Goal: Information Seeking & Learning: Learn about a topic

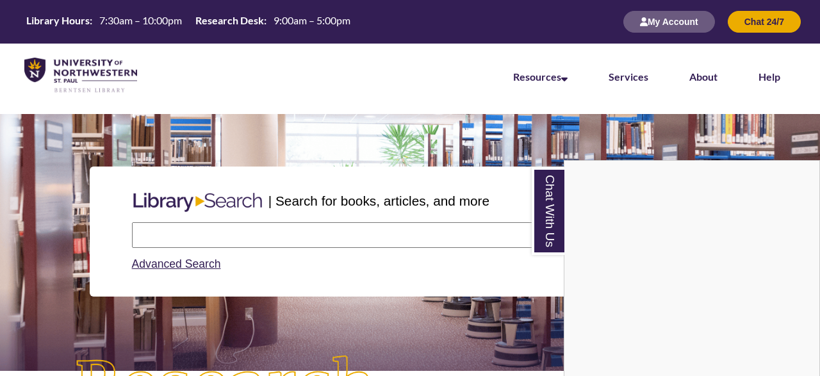
scroll to position [172, 820]
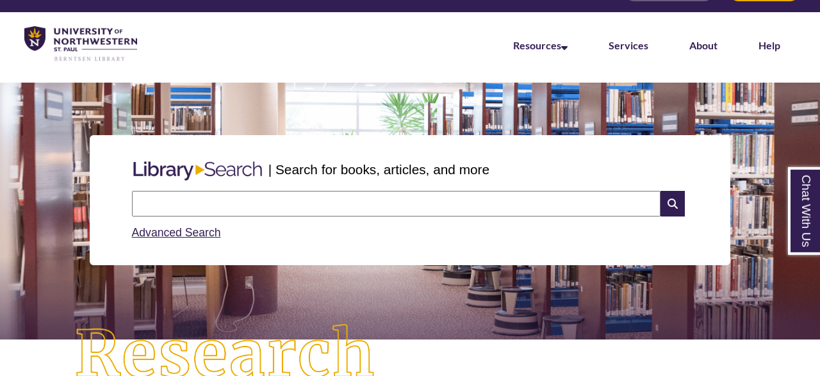
scroll to position [38, 0]
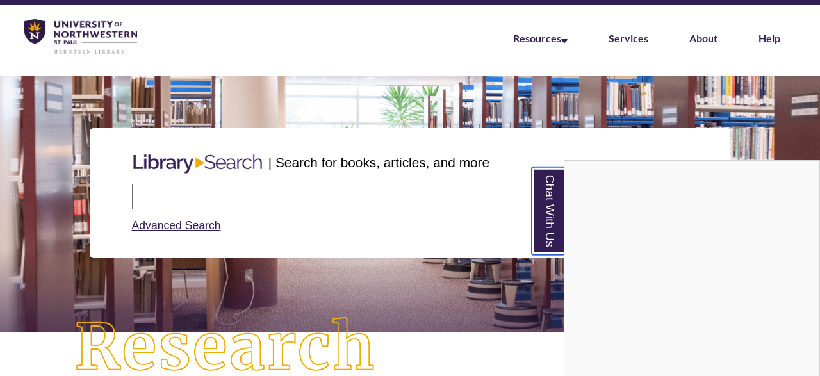
click at [540, 231] on link "Chat With Us" at bounding box center [548, 211] width 33 height 88
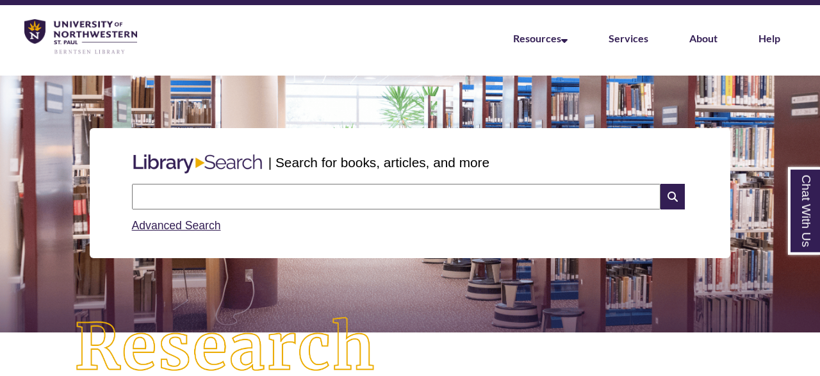
click at [477, 196] on input "text" at bounding box center [396, 197] width 528 height 26
type input "**********"
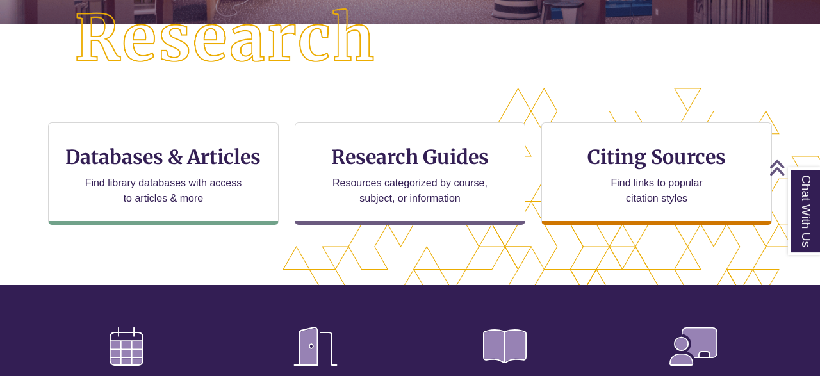
scroll to position [349, 0]
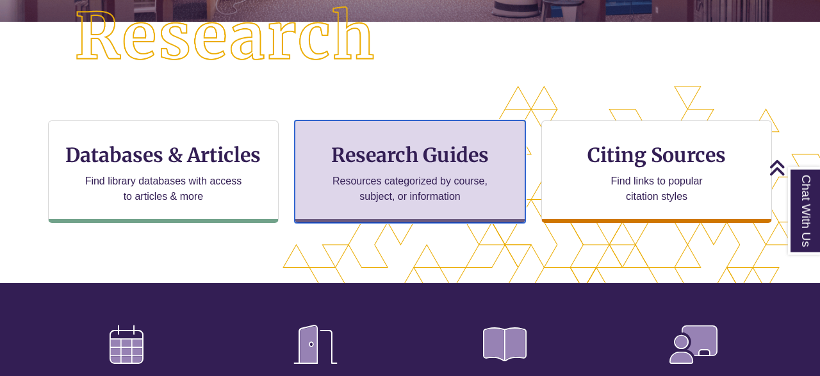
click at [453, 155] on h3 "Research Guides" at bounding box center [409, 155] width 209 height 24
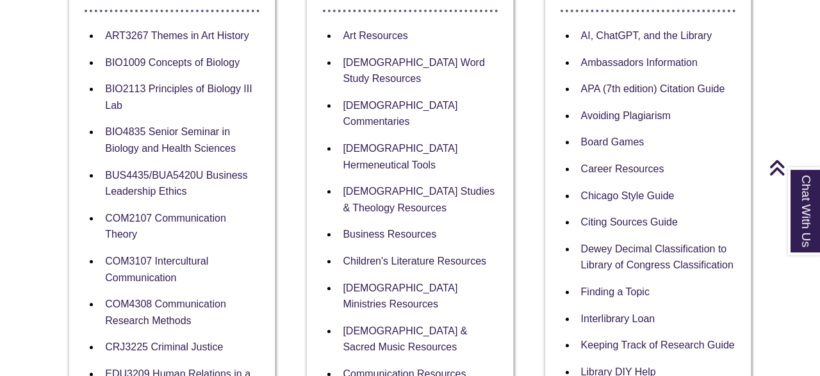
scroll to position [296, 0]
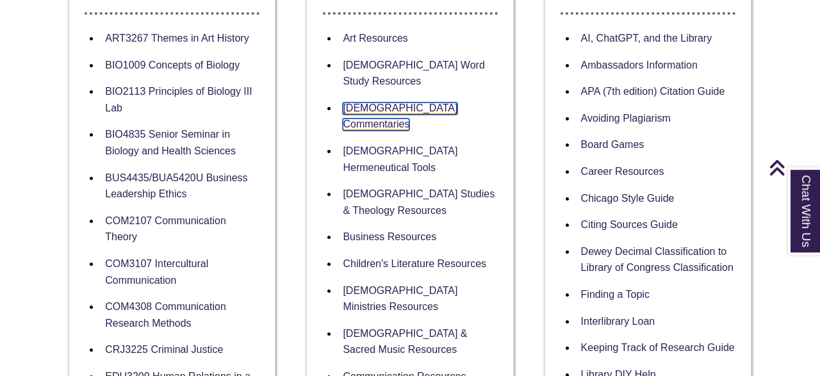
click at [427, 102] on link "[DEMOGRAPHIC_DATA] Commentaries" at bounding box center [400, 116] width 115 height 29
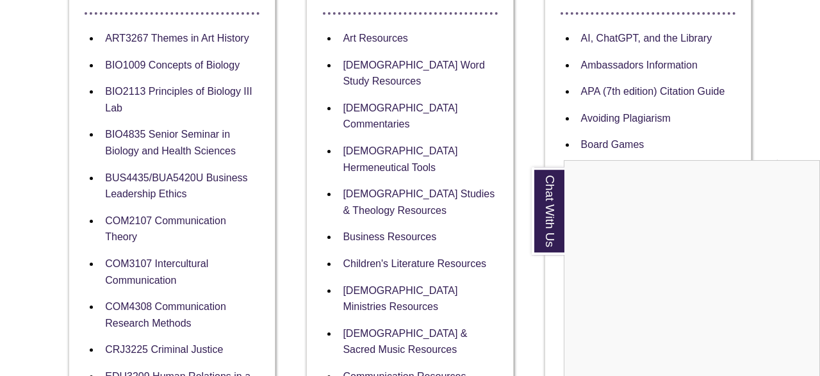
click at [799, 45] on div "Chat With Us" at bounding box center [410, 188] width 820 height 376
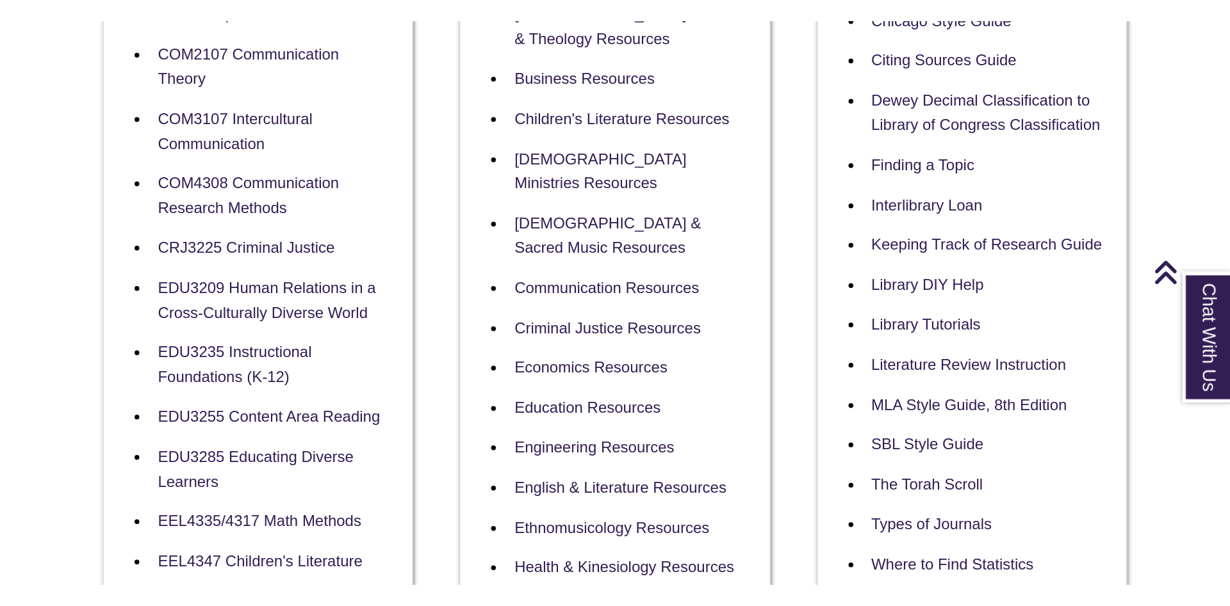
scroll to position [0, 0]
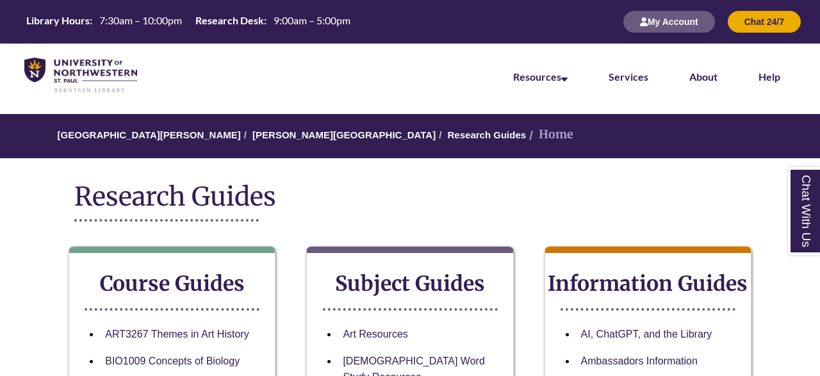
click at [477, 28] on div "Library Hours: 7:30am – 10:00pm Research Desk: 9:00am – 5:00pm My Account Chat …" at bounding box center [410, 22] width 820 height 44
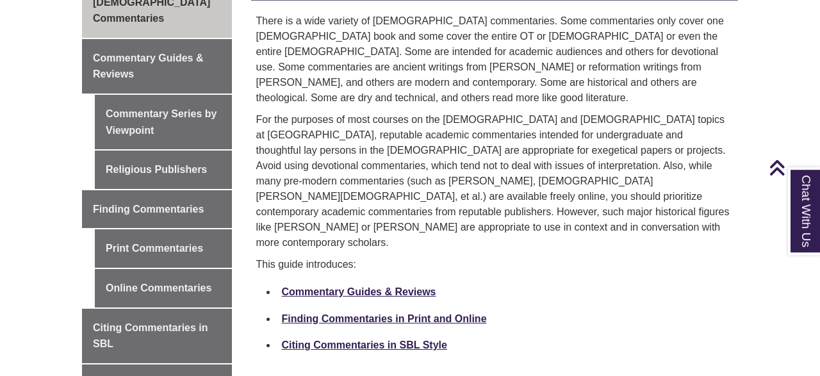
scroll to position [410, 0]
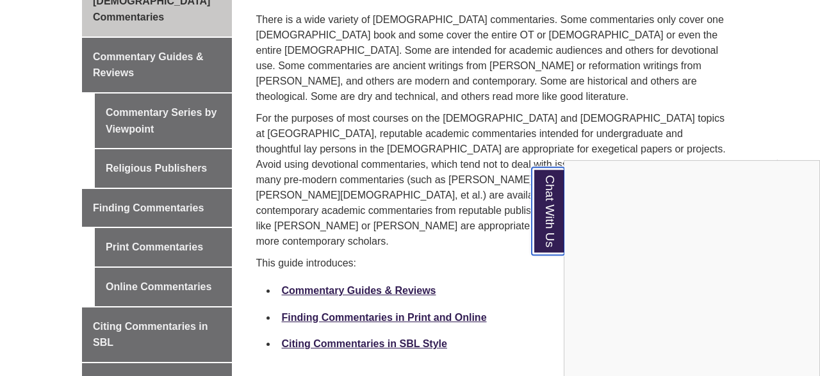
click at [559, 199] on link "Chat With Us" at bounding box center [548, 211] width 33 height 88
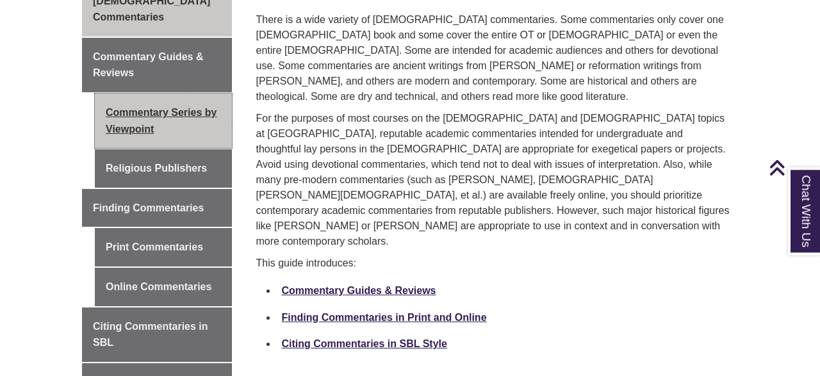
click at [190, 93] on link "Commentary Series by Viewpoint" at bounding box center [163, 120] width 137 height 54
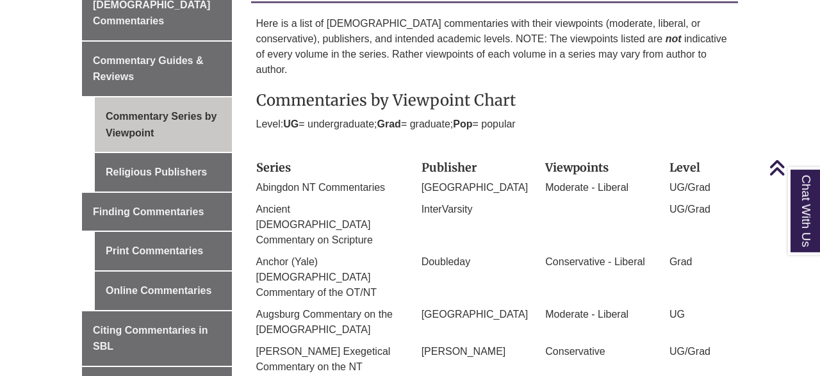
scroll to position [425, 0]
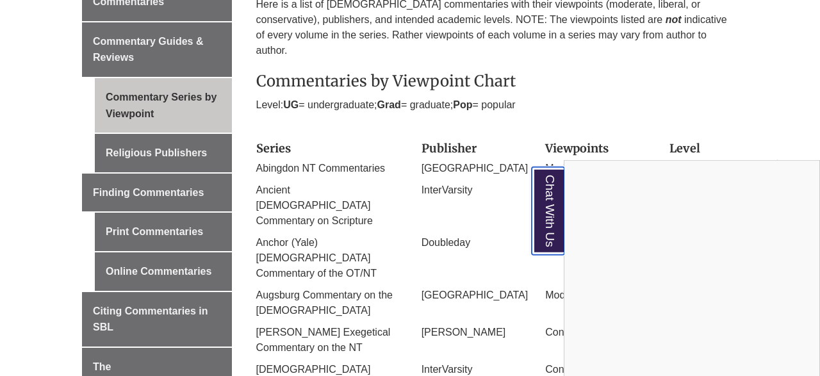
click at [537, 216] on link "Chat With Us" at bounding box center [548, 211] width 33 height 88
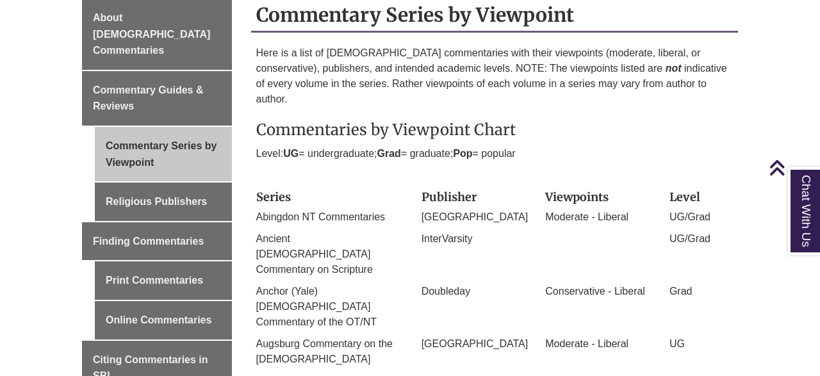
scroll to position [389, 0]
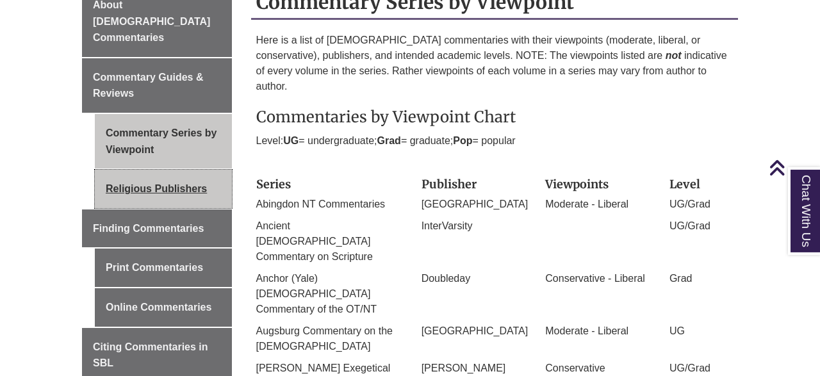
click at [176, 170] on link "Religious Publishers" at bounding box center [163, 189] width 137 height 38
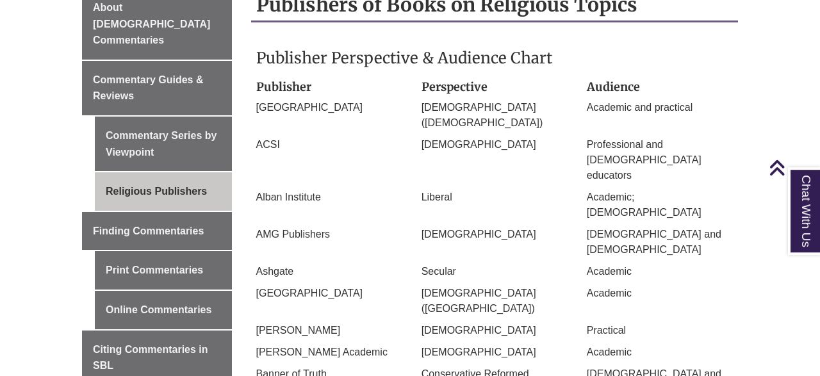
scroll to position [400, 0]
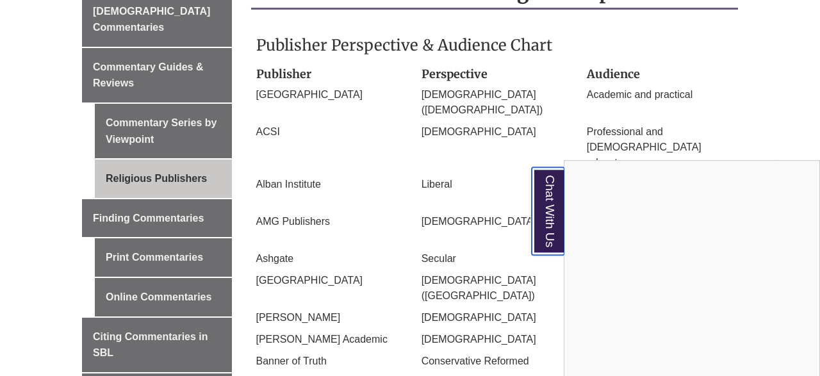
click at [556, 199] on link "Chat With Us" at bounding box center [548, 211] width 33 height 88
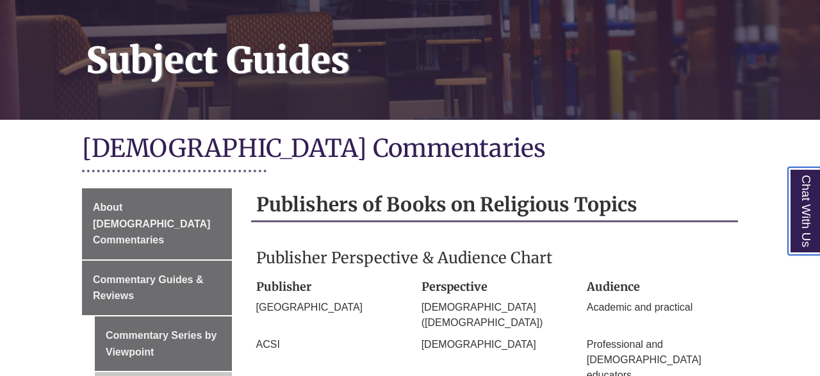
scroll to position [197, 0]
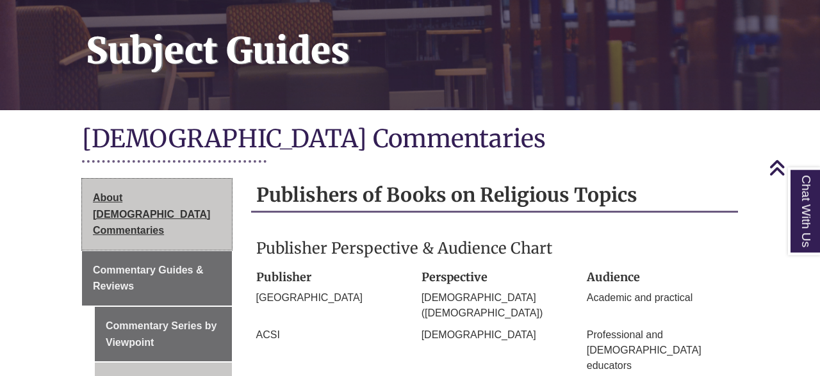
click at [211, 192] on link "About [DEMOGRAPHIC_DATA] Commentaries" at bounding box center [157, 214] width 150 height 71
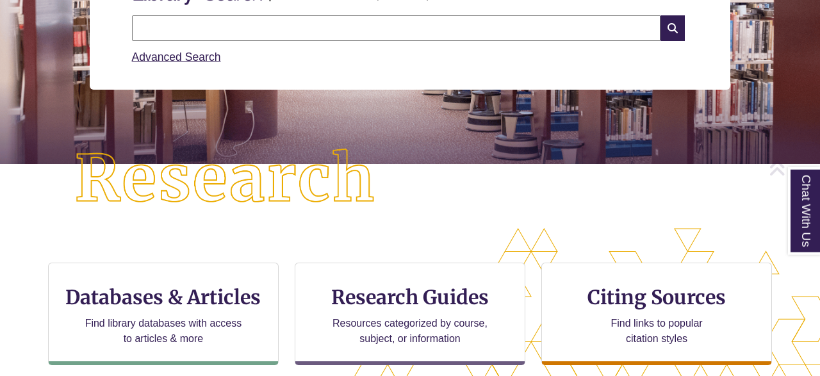
scroll to position [212, 0]
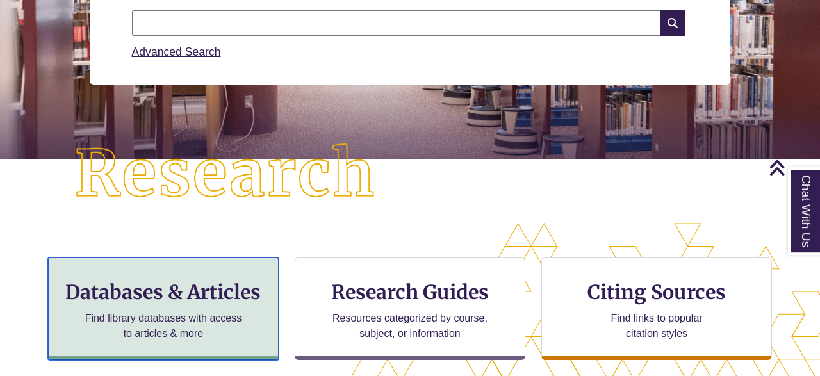
click at [200, 288] on h3 "Databases & Articles" at bounding box center [163, 292] width 209 height 24
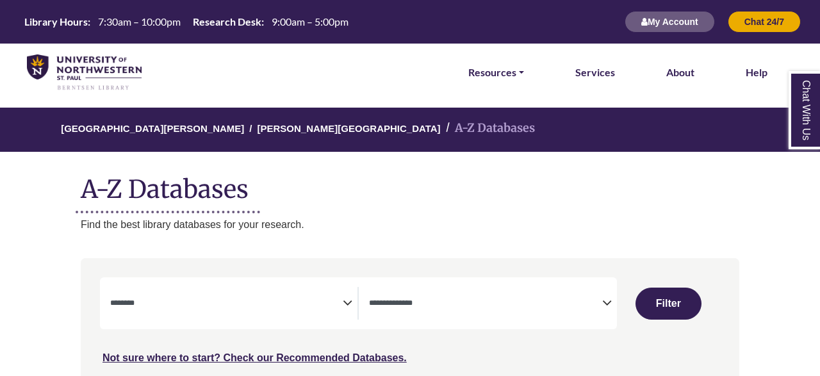
select select "Database Subject Filter"
select select "Database Types Filter"
select select "Database Subject Filter"
select select "Database Types Filter"
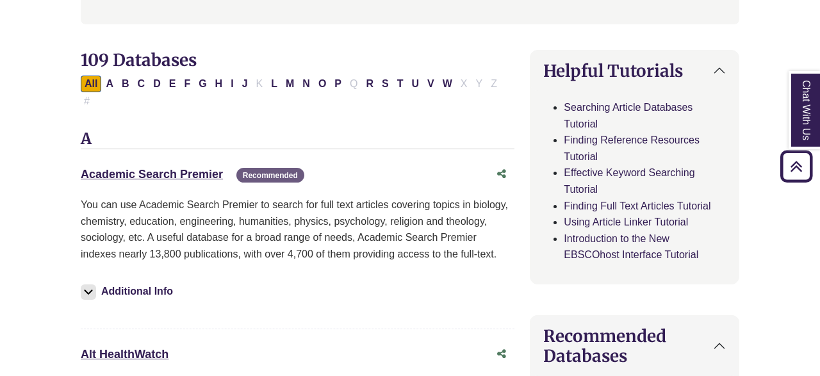
scroll to position [329, 0]
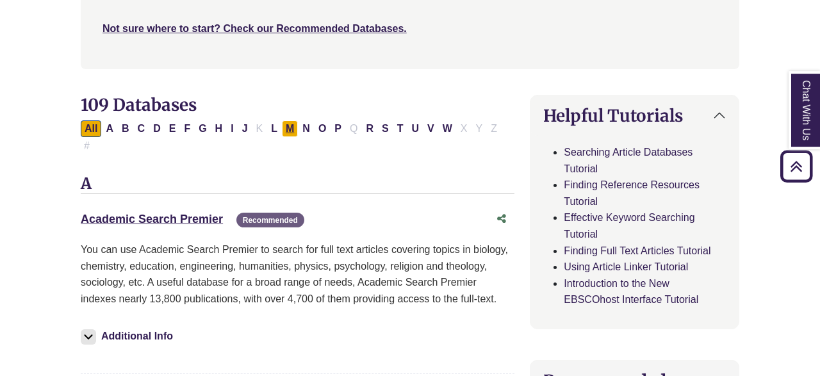
click at [282, 136] on button "M" at bounding box center [290, 128] width 16 height 17
select select "Database Subject Filter"
select select "Database Types Filter"
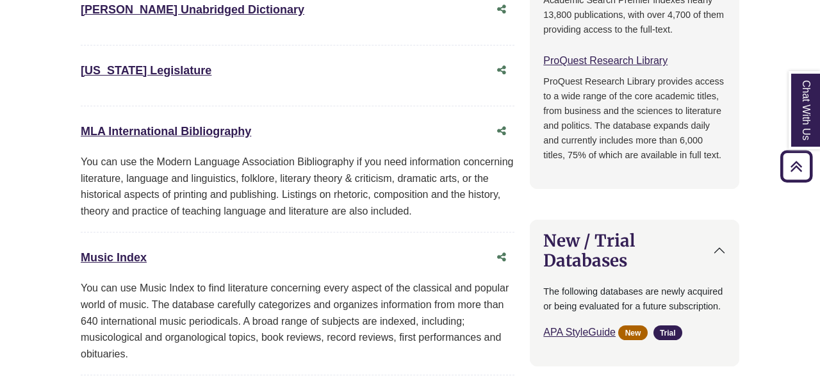
scroll to position [893, 0]
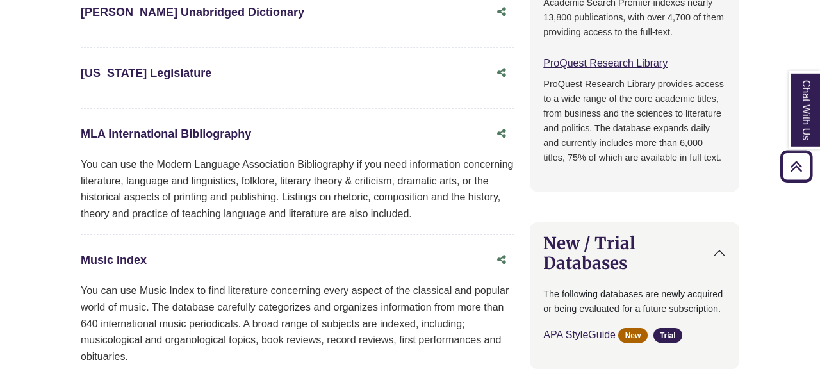
click at [206, 127] on link "MLA International Bibliography This link opens in a new window" at bounding box center [166, 133] width 170 height 13
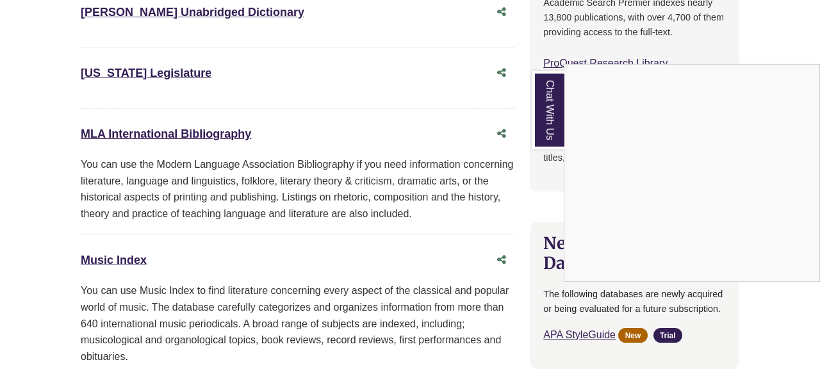
click at [558, 110] on link "Chat With Us" at bounding box center [548, 110] width 32 height 78
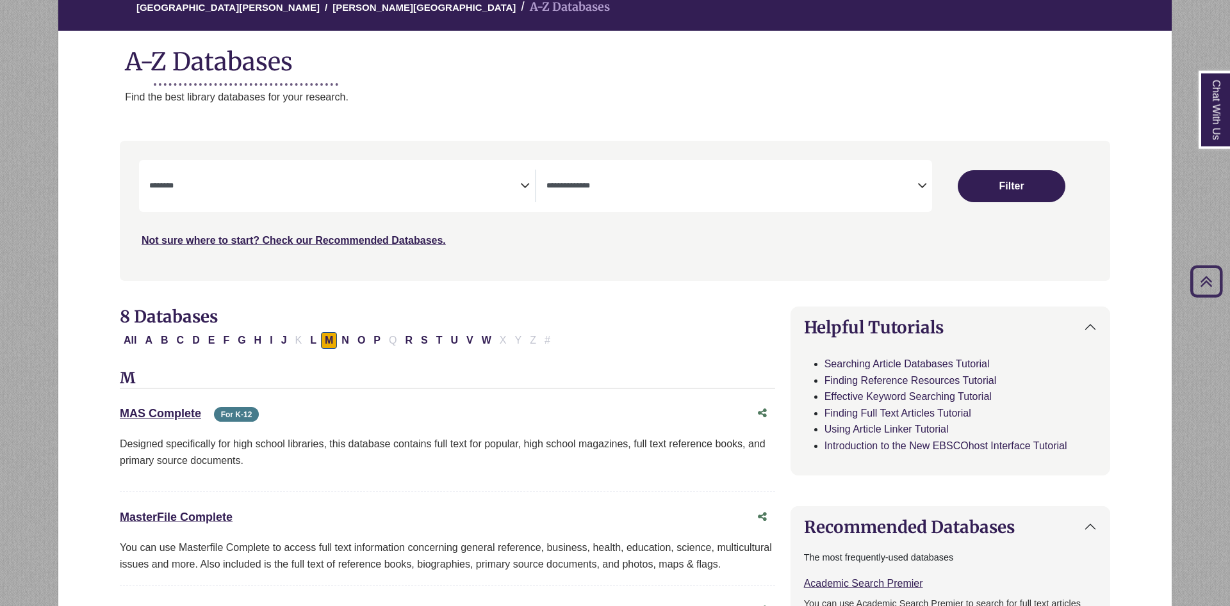
scroll to position [65, 0]
